Goal: Download file/media

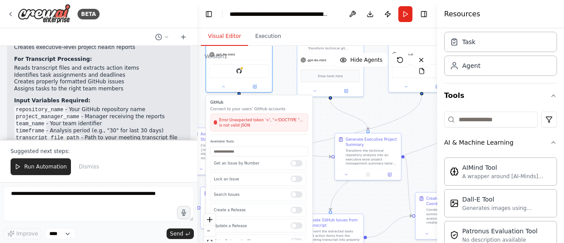
click at [325, 123] on div ".deletable-edge-delete-btn { width: 20px; height: 20px; border: 0px solid #ffff…" at bounding box center [317, 156] width 240 height 220
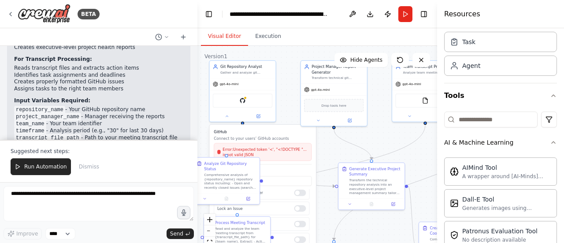
drag, startPoint x: 324, startPoint y: 131, endPoint x: 328, endPoint y: 161, distance: 30.2
click at [328, 161] on div ".deletable-edge-delete-btn { width: 20px; height: 20px; border: 0px solid #ffff…" at bounding box center [317, 156] width 240 height 220
click at [229, 116] on button at bounding box center [226, 115] width 30 height 7
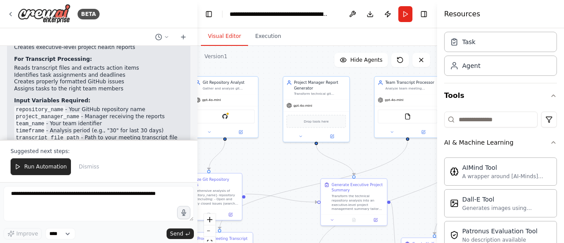
drag, startPoint x: 292, startPoint y: 93, endPoint x: 274, endPoint y: 110, distance: 24.3
click at [274, 110] on div ".deletable-edge-delete-btn { width: 20px; height: 20px; border: 0px solid #ffff…" at bounding box center [317, 156] width 240 height 220
click at [285, 101] on div "Project Manager Report Generator Transform technical git repository data into e…" at bounding box center [310, 109] width 67 height 66
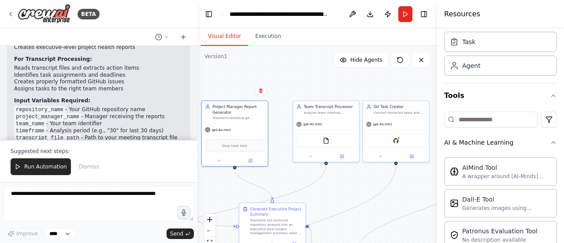
drag, startPoint x: 365, startPoint y: 101, endPoint x: 289, endPoint y: 123, distance: 78.8
click at [289, 123] on div ".deletable-edge-delete-btn { width: 20px; height: 20px; border: 0px solid #ffff…" at bounding box center [317, 156] width 240 height 220
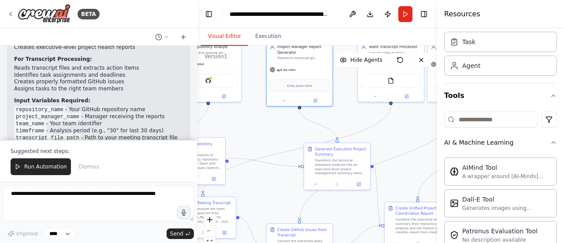
drag, startPoint x: 288, startPoint y: 95, endPoint x: 352, endPoint y: 34, distance: 88.5
click at [352, 34] on div "Visual Editor Execution Version 1 Show Tools Hide Agents .deletable-edge-delete…" at bounding box center [317, 135] width 240 height 214
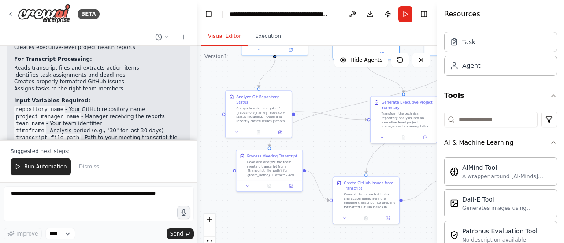
drag, startPoint x: 281, startPoint y: 110, endPoint x: 336, endPoint y: 71, distance: 67.3
click at [336, 71] on div ".deletable-edge-delete-btn { width: 20px; height: 20px; border: 0px solid #ffff…" at bounding box center [317, 156] width 240 height 220
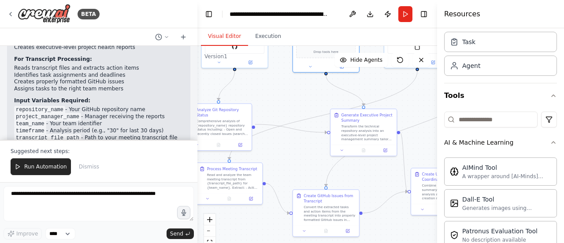
drag, startPoint x: 371, startPoint y: 145, endPoint x: 324, endPoint y: 163, distance: 50.1
click at [324, 163] on div ".deletable-edge-delete-btn { width: 20px; height: 20px; border: 0px solid #ffff…" at bounding box center [317, 156] width 240 height 220
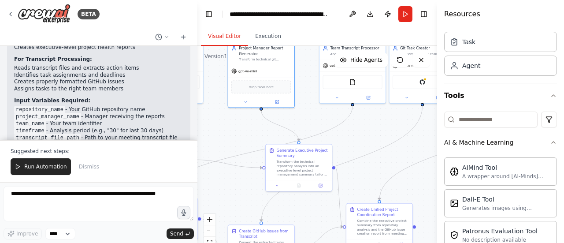
drag, startPoint x: 316, startPoint y: 158, endPoint x: 240, endPoint y: 196, distance: 84.5
click at [240, 196] on div ".deletable-edge-delete-btn { width: 20px; height: 20px; border: 0px solid #ffff…" at bounding box center [317, 156] width 240 height 220
drag, startPoint x: 364, startPoint y: 169, endPoint x: 345, endPoint y: 171, distance: 19.1
click at [345, 185] on div ".deletable-edge-delete-btn { width: 20px; height: 20px; border: 0px solid #ffff…" at bounding box center [317, 156] width 240 height 220
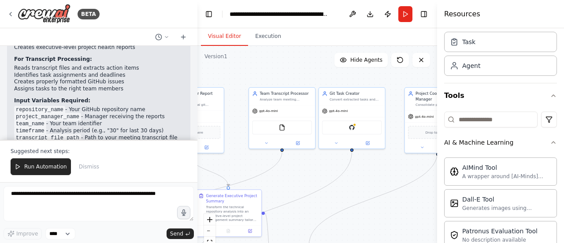
drag, startPoint x: 362, startPoint y: 133, endPoint x: 292, endPoint y: 178, distance: 83.6
click at [292, 178] on div ".deletable-edge-delete-btn { width: 20px; height: 20px; border: 0px solid #ffff…" at bounding box center [317, 156] width 240 height 220
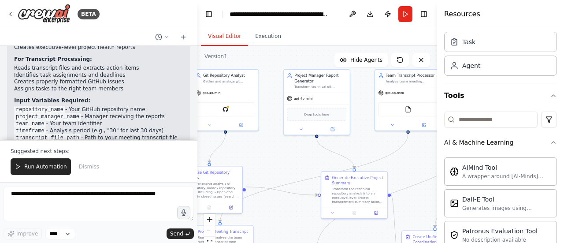
drag, startPoint x: 299, startPoint y: 172, endPoint x: 425, endPoint y: 154, distance: 128.1
click at [425, 154] on div ".deletable-edge-delete-btn { width: 20px; height: 20px; border: 0px solid #ffff…" at bounding box center [317, 156] width 240 height 220
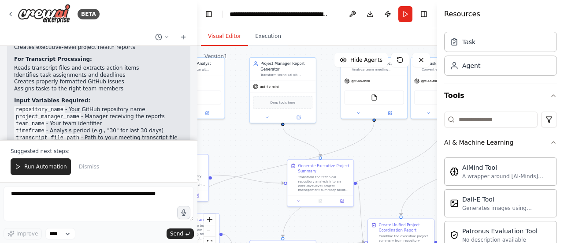
drag, startPoint x: 261, startPoint y: 163, endPoint x: 219, endPoint y: 151, distance: 44.0
click at [219, 151] on div ".deletable-edge-delete-btn { width: 20px; height: 20px; border: 0px solid #ffff…" at bounding box center [317, 156] width 240 height 220
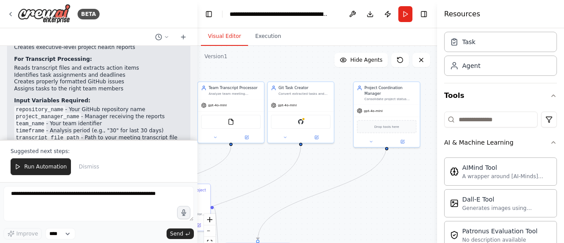
drag, startPoint x: 370, startPoint y: 150, endPoint x: 218, endPoint y: 173, distance: 153.3
click at [218, 173] on div ".deletable-edge-delete-btn { width: 20px; height: 20px; border: 0px solid #ffff…" at bounding box center [317, 156] width 240 height 220
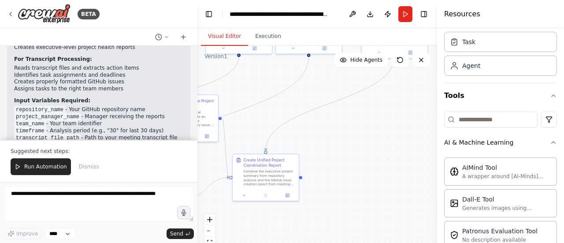
drag, startPoint x: 272, startPoint y: 173, endPoint x: 297, endPoint y: 85, distance: 91.3
click at [297, 85] on div ".deletable-edge-delete-btn { width: 20px; height: 20px; border: 0px solid #ffff…" at bounding box center [317, 156] width 240 height 220
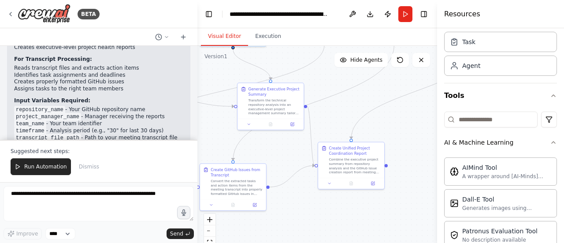
drag, startPoint x: 256, startPoint y: 130, endPoint x: 342, endPoint y: 118, distance: 86.2
click at [342, 118] on div ".deletable-edge-delete-btn { width: 20px; height: 20px; border: 0px solid #ffff…" at bounding box center [317, 156] width 240 height 220
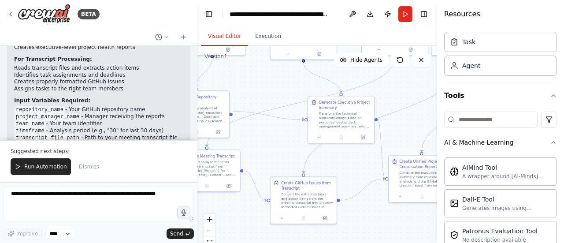
drag, startPoint x: 273, startPoint y: 155, endPoint x: 344, endPoint y: 168, distance: 71.7
click at [344, 168] on div ".deletable-edge-delete-btn { width: 20px; height: 20px; border: 0px solid #ffff…" at bounding box center [317, 156] width 240 height 220
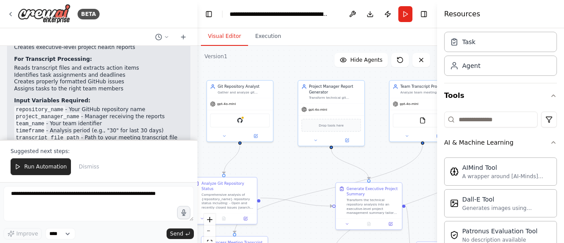
drag, startPoint x: 251, startPoint y: 88, endPoint x: 279, endPoint y: 174, distance: 90.7
click at [279, 174] on div ".deletable-edge-delete-btn { width: 20px; height: 20px; border: 0px solid #ffff…" at bounding box center [317, 156] width 240 height 220
click at [402, 17] on button "Run" at bounding box center [405, 14] width 14 height 16
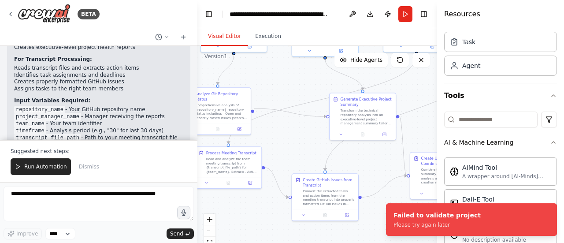
drag, startPoint x: 285, startPoint y: 184, endPoint x: 279, endPoint y: 95, distance: 89.6
click at [279, 95] on div ".deletable-edge-delete-btn { width: 20px; height: 20px; border: 0px solid #ffff…" at bounding box center [317, 156] width 240 height 220
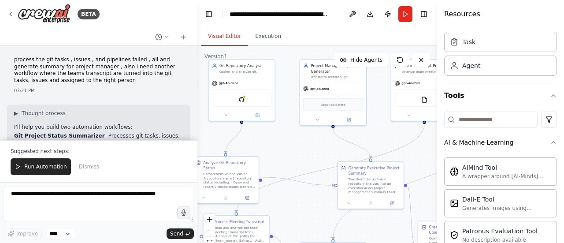
drag, startPoint x: 276, startPoint y: 85, endPoint x: 282, endPoint y: 150, distance: 65.5
click at [282, 150] on div ".deletable-edge-delete-btn { width: 20px; height: 20px; border: 0px solid #ffff…" at bounding box center [317, 156] width 240 height 220
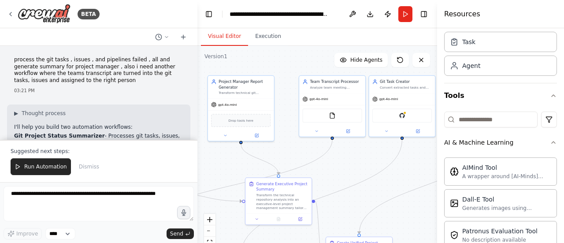
drag, startPoint x: 307, startPoint y: 143, endPoint x: 217, endPoint y: 163, distance: 92.3
click at [217, 163] on div ".deletable-edge-delete-btn { width: 20px; height: 20px; border: 0px solid #ffff…" at bounding box center [317, 156] width 240 height 220
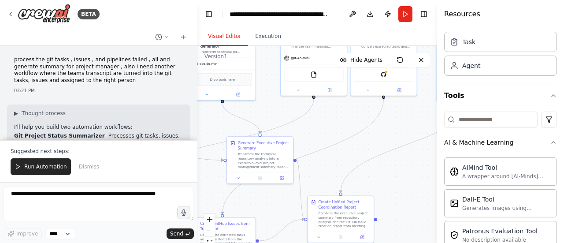
drag, startPoint x: 321, startPoint y: 166, endPoint x: 302, endPoint y: 125, distance: 44.5
click at [302, 125] on div ".deletable-edge-delete-btn { width: 20px; height: 20px; border: 0px solid #ffff…" at bounding box center [317, 156] width 240 height 220
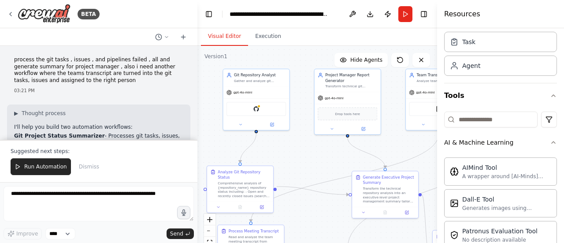
drag, startPoint x: 325, startPoint y: 163, endPoint x: 426, endPoint y: 156, distance: 101.5
click at [426, 156] on div ".deletable-edge-delete-btn { width: 20px; height: 20px; border: 0px solid #ffff…" at bounding box center [317, 156] width 240 height 220
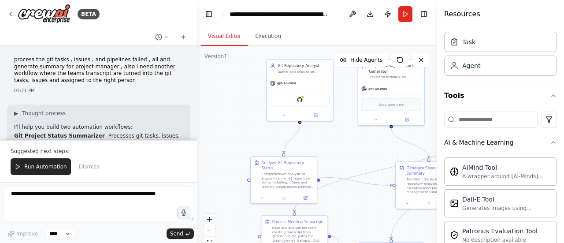
drag, startPoint x: 301, startPoint y: 156, endPoint x: 346, endPoint y: 151, distance: 44.8
click at [346, 151] on div ".deletable-edge-delete-btn { width: 20px; height: 20px; border: 0px solid #ffff…" at bounding box center [317, 156] width 240 height 220
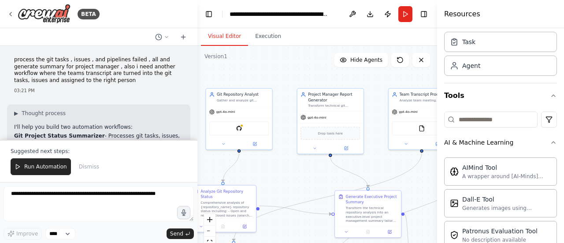
drag, startPoint x: 346, startPoint y: 151, endPoint x: 281, endPoint y: 181, distance: 71.3
click at [281, 181] on div ".deletable-edge-delete-btn { width: 20px; height: 20px; border: 0px solid #ffff…" at bounding box center [317, 156] width 240 height 220
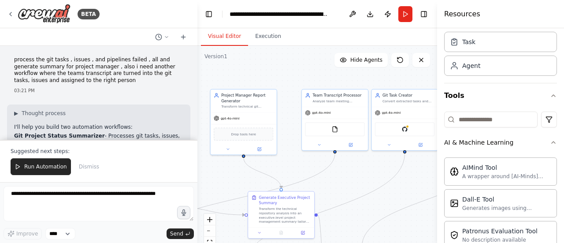
drag, startPoint x: 281, startPoint y: 181, endPoint x: 198, endPoint y: 180, distance: 82.8
click at [198, 180] on div ".deletable-edge-delete-btn { width: 20px; height: 20px; border: 0px solid #ffff…" at bounding box center [317, 156] width 240 height 220
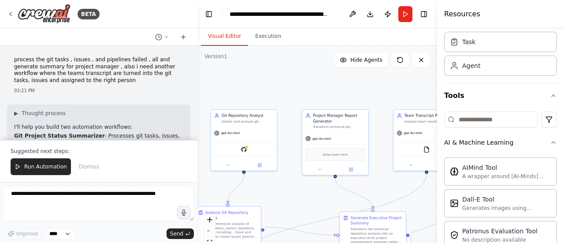
drag, startPoint x: 276, startPoint y: 84, endPoint x: 368, endPoint y: 104, distance: 94.2
click at [368, 104] on div ".deletable-edge-delete-btn { width: 20px; height: 20px; border: 0px solid #ffff…" at bounding box center [317, 156] width 240 height 220
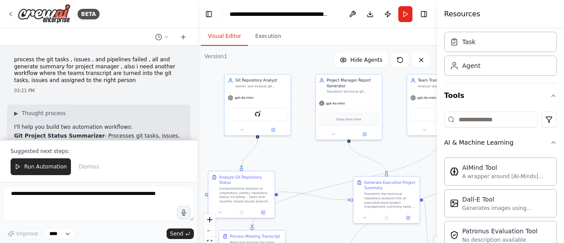
drag, startPoint x: 275, startPoint y: 207, endPoint x: 289, endPoint y: 170, distance: 39.3
click at [289, 170] on div ".deletable-edge-delete-btn { width: 20px; height: 20px; border: 0px solid #ffff…" at bounding box center [317, 156] width 240 height 220
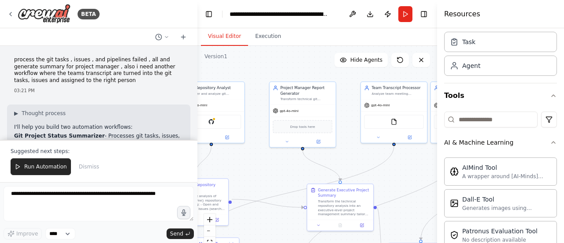
drag, startPoint x: 291, startPoint y: 146, endPoint x: 244, endPoint y: 155, distance: 47.6
click at [244, 155] on div ".deletable-edge-delete-btn { width: 20px; height: 20px; border: 0px solid #ffff…" at bounding box center [317, 156] width 240 height 220
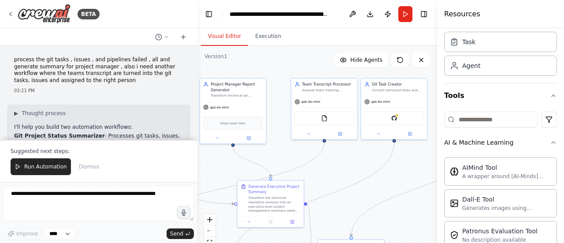
drag, startPoint x: 347, startPoint y: 149, endPoint x: 276, endPoint y: 145, distance: 70.6
click at [276, 145] on div ".deletable-edge-delete-btn { width: 20px; height: 20px; border: 0px solid #ffff…" at bounding box center [317, 156] width 240 height 220
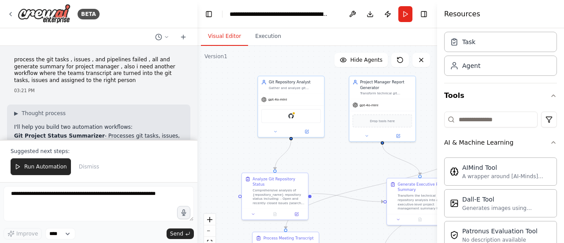
drag, startPoint x: 217, startPoint y: 69, endPoint x: 366, endPoint y: 67, distance: 149.7
click at [366, 67] on div ".deletable-edge-delete-btn { width: 20px; height: 20px; border: 0px solid #ffff…" at bounding box center [317, 156] width 240 height 220
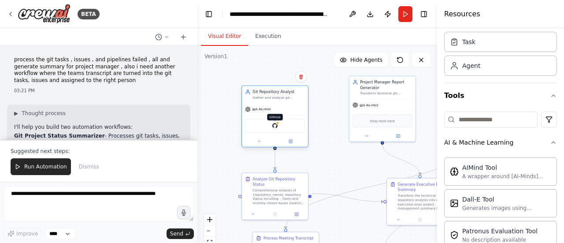
drag, startPoint x: 312, startPoint y: 106, endPoint x: 271, endPoint y: 119, distance: 42.9
click at [271, 119] on div "GitHub" at bounding box center [275, 125] width 66 height 21
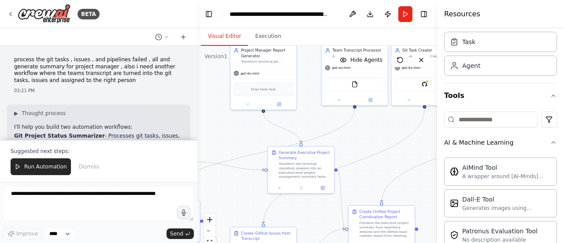
drag, startPoint x: 336, startPoint y: 155, endPoint x: 217, endPoint y: 124, distance: 122.4
click at [217, 124] on div ".deletable-edge-delete-btn { width: 20px; height: 20px; border: 0px solid #ffff…" at bounding box center [317, 156] width 240 height 220
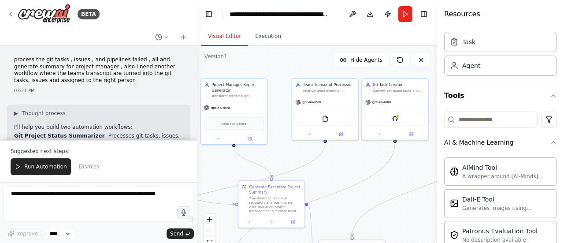
drag, startPoint x: 370, startPoint y: 121, endPoint x: 340, endPoint y: 155, distance: 44.9
click at [340, 155] on div ".deletable-edge-delete-btn { width: 20px; height: 20px; border: 0px solid #ffff…" at bounding box center [317, 156] width 240 height 220
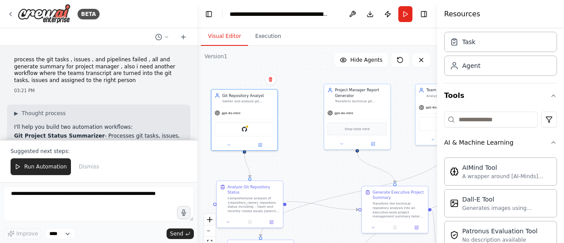
drag, startPoint x: 275, startPoint y: 156, endPoint x: 396, endPoint y: 160, distance: 121.2
click at [396, 160] on div ".deletable-edge-delete-btn { width: 20px; height: 20px; border: 0px solid #ffff…" at bounding box center [317, 156] width 240 height 220
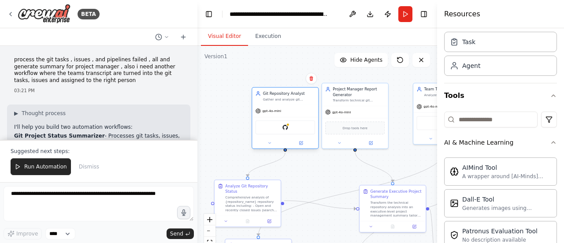
drag, startPoint x: 249, startPoint y: 114, endPoint x: 292, endPoint y: 114, distance: 42.7
click at [292, 114] on div "gpt-4o-mini" at bounding box center [285, 111] width 66 height 12
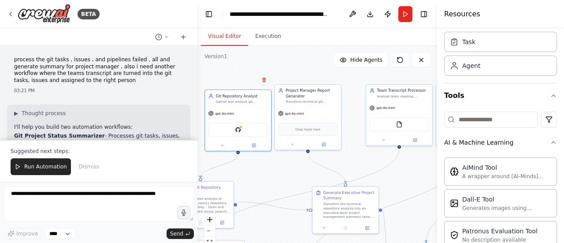
drag, startPoint x: 390, startPoint y: 158, endPoint x: 343, endPoint y: 159, distance: 47.1
click at [343, 159] on div ".deletable-edge-delete-btn { width: 20px; height: 20px; border: 0px solid #ffff…" at bounding box center [317, 156] width 240 height 220
click at [368, 14] on button "Download" at bounding box center [370, 14] width 14 height 16
click at [367, 15] on button "Download" at bounding box center [370, 14] width 14 height 16
